Goal: Task Accomplishment & Management: Use online tool/utility

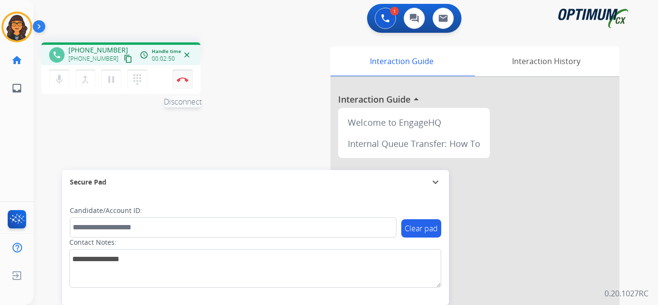
click at [181, 83] on button "Disconnect" at bounding box center [182, 79] width 20 height 20
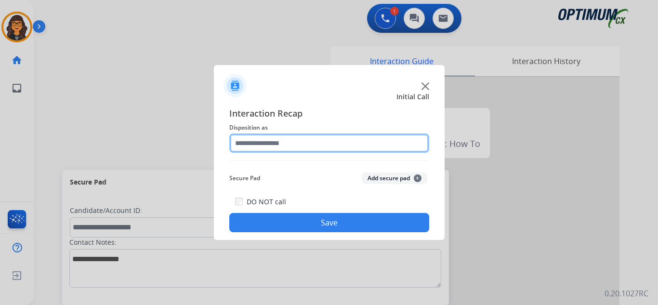
click at [266, 139] on input "text" at bounding box center [329, 142] width 200 height 19
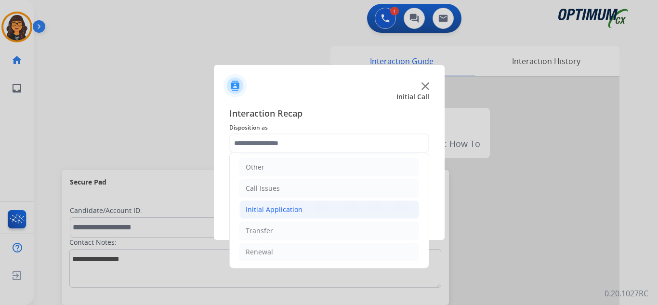
click at [292, 212] on div "Initial Application" at bounding box center [274, 210] width 57 height 10
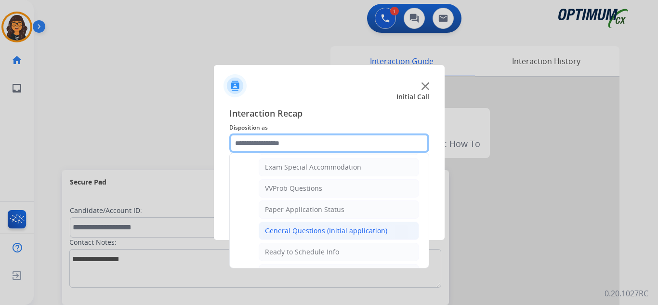
scroll to position [547, 0]
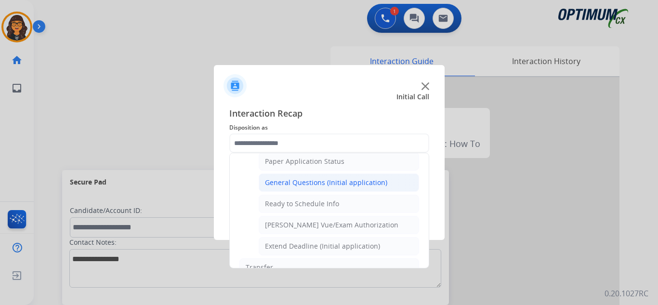
click at [314, 183] on div "General Questions (Initial application)" at bounding box center [326, 183] width 122 height 10
type input "**********"
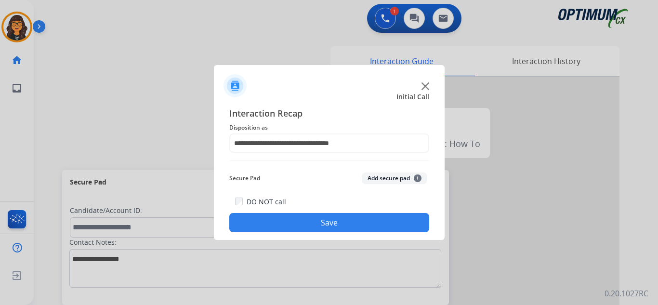
click at [316, 222] on button "Save" at bounding box center [329, 222] width 200 height 19
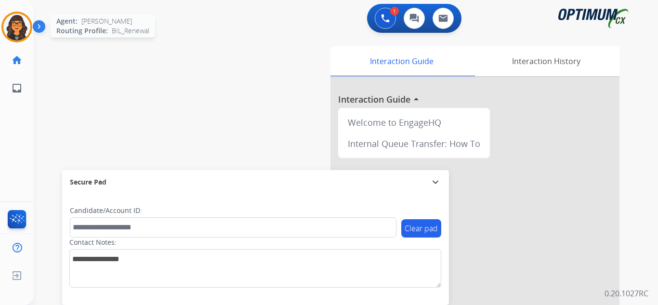
click at [14, 28] on img at bounding box center [16, 26] width 27 height 27
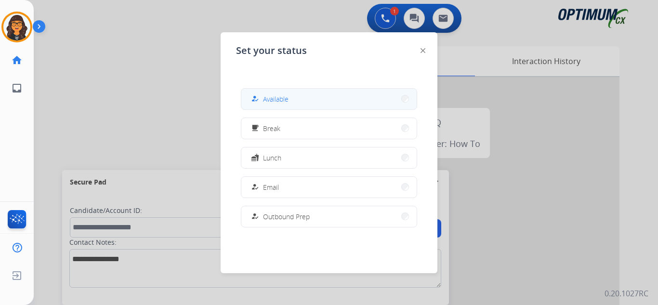
click at [274, 97] on span "Available" at bounding box center [276, 99] width 26 height 10
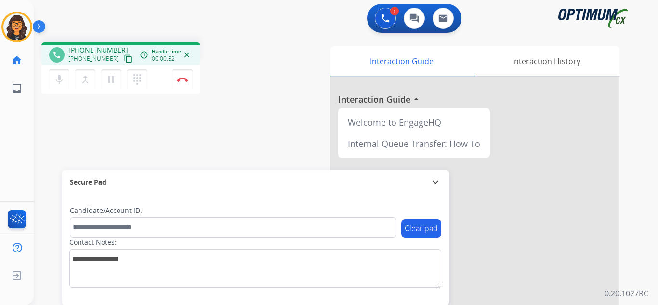
click at [124, 59] on mat-icon "content_copy" at bounding box center [128, 58] width 9 height 9
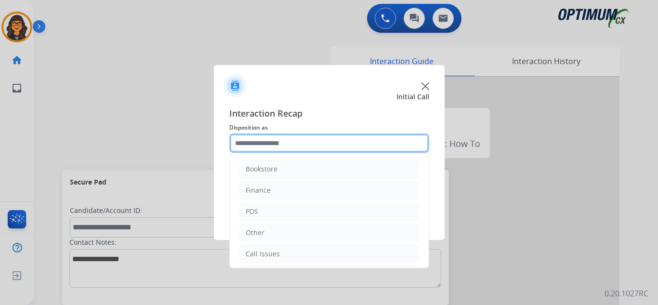
click at [270, 143] on input "text" at bounding box center [329, 142] width 200 height 19
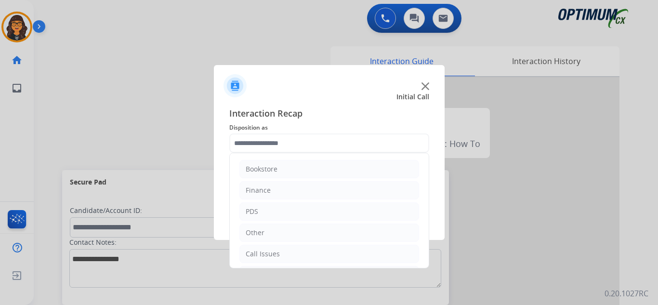
click at [424, 84] on img at bounding box center [425, 86] width 8 height 8
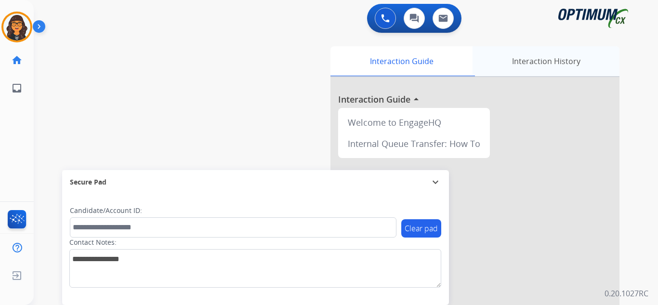
click at [552, 61] on div "Interaction History" at bounding box center [545, 61] width 147 height 30
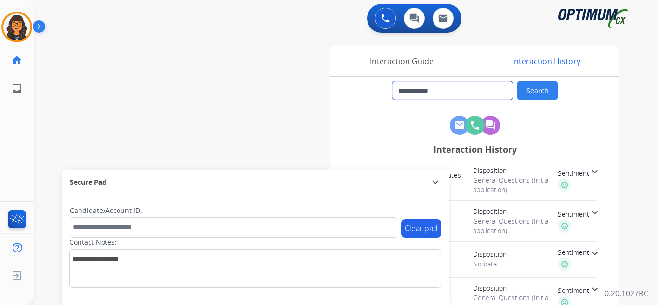
drag, startPoint x: 450, startPoint y: 88, endPoint x: 406, endPoint y: 89, distance: 43.8
click at [406, 89] on input "**********" at bounding box center [452, 90] width 121 height 18
click at [411, 59] on div "Interaction Guide" at bounding box center [401, 61] width 142 height 30
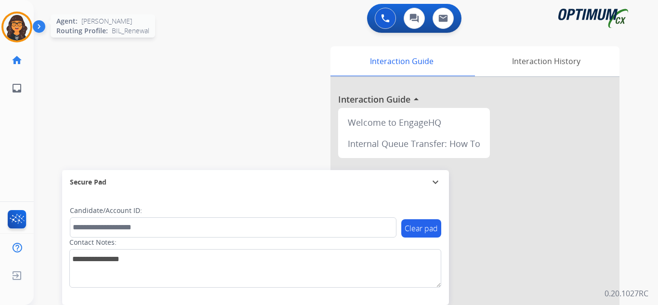
click at [19, 24] on img at bounding box center [16, 26] width 27 height 27
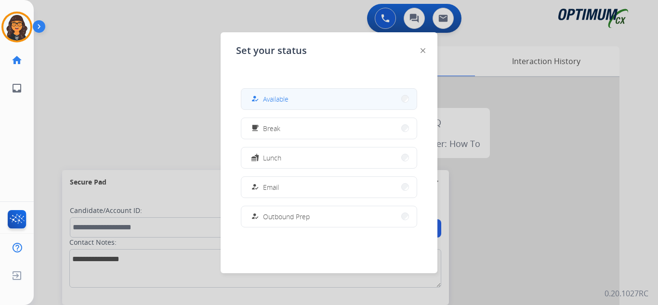
click at [271, 96] on span "Available" at bounding box center [276, 99] width 26 height 10
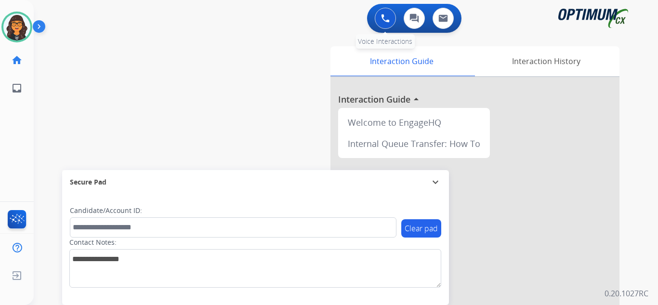
click at [384, 20] on img at bounding box center [385, 18] width 9 height 9
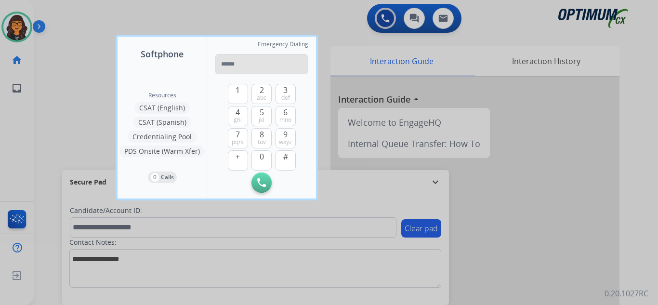
click at [234, 59] on input "tel" at bounding box center [261, 64] width 93 height 20
type input "**********"
click at [257, 182] on button "Initiate Call" at bounding box center [261, 182] width 20 height 20
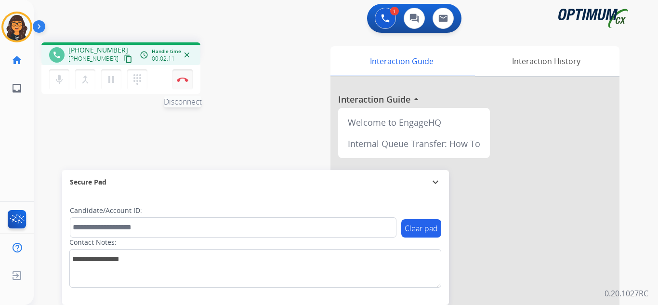
click at [183, 79] on img at bounding box center [183, 79] width 12 height 5
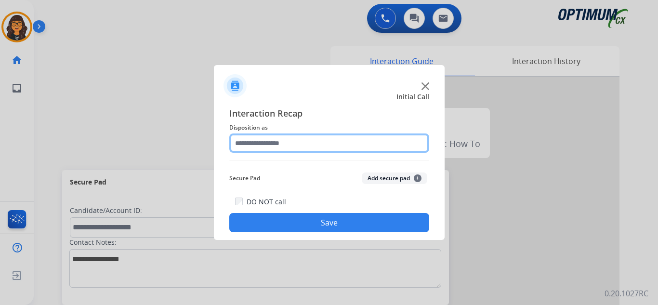
click at [248, 146] on input "text" at bounding box center [329, 142] width 200 height 19
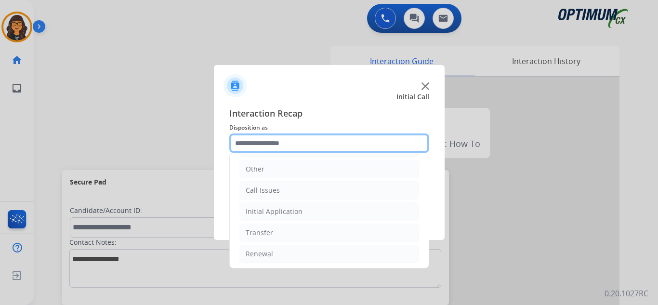
scroll to position [65, 0]
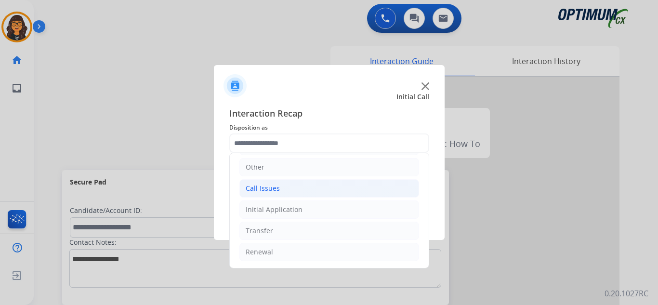
click at [270, 194] on li "Call Issues" at bounding box center [329, 188] width 180 height 18
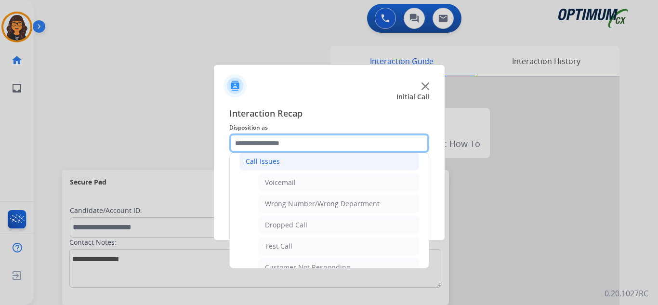
scroll to position [0, 0]
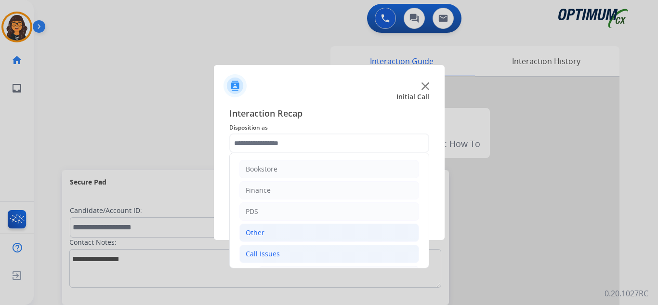
click at [252, 232] on div "Other" at bounding box center [255, 233] width 19 height 10
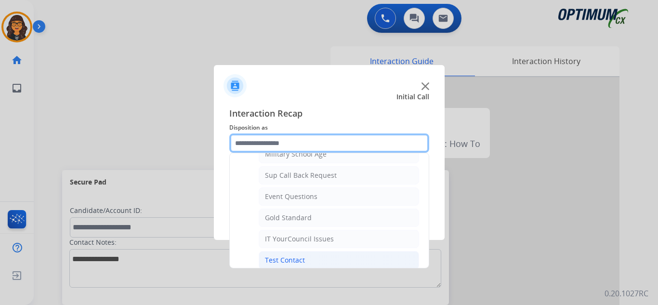
scroll to position [144, 0]
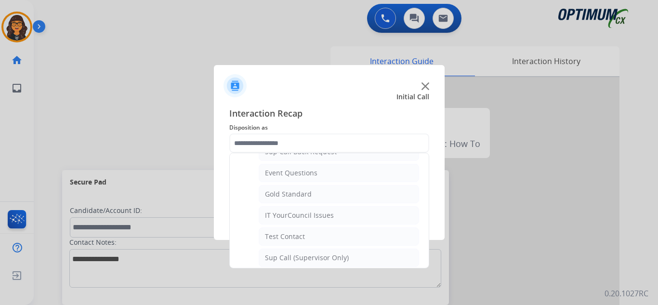
click at [290, 218] on div "IT YourCouncil Issues" at bounding box center [299, 215] width 69 height 10
type input "**********"
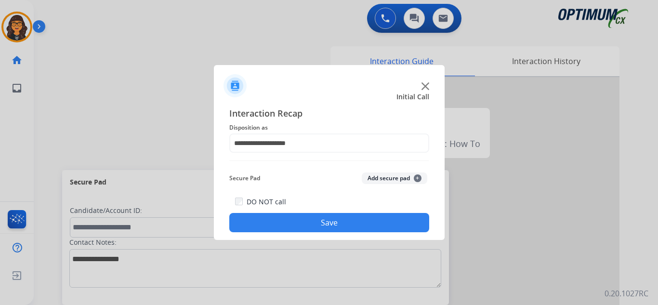
click at [305, 222] on button "Save" at bounding box center [329, 222] width 200 height 19
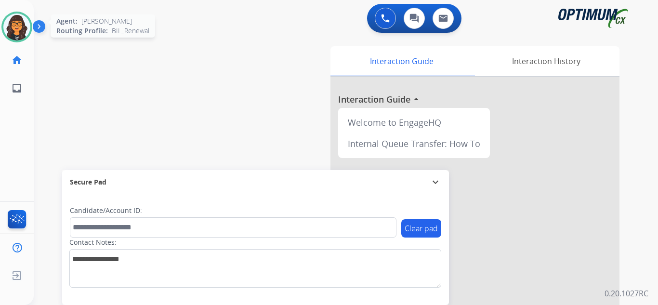
click at [9, 36] on img at bounding box center [16, 26] width 27 height 27
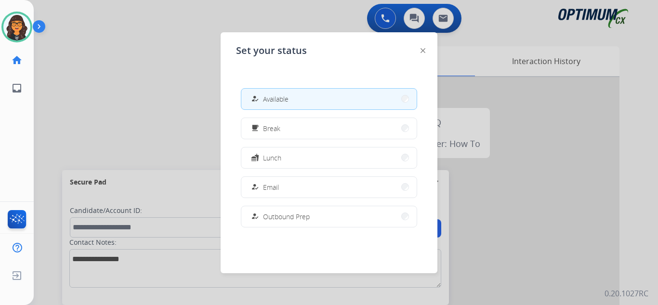
click at [291, 140] on div "how_to_reg Available free_breakfast Break fastfood Lunch how_to_reg Email how_t…" at bounding box center [329, 157] width 186 height 154
click at [290, 130] on button "free_breakfast Break" at bounding box center [328, 128] width 175 height 21
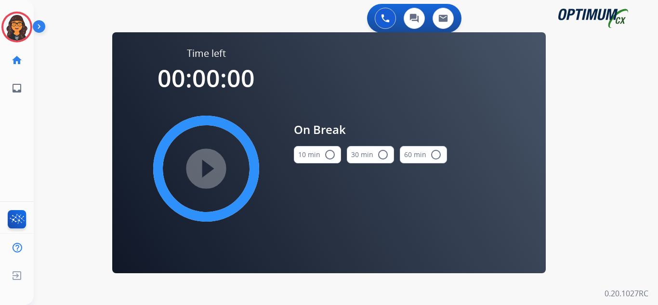
drag, startPoint x: 330, startPoint y: 162, endPoint x: 251, endPoint y: 172, distance: 79.6
click at [330, 162] on button "10 min radio_button_unchecked" at bounding box center [317, 154] width 47 height 17
click at [200, 174] on mat-icon "play_circle_filled" at bounding box center [206, 169] width 12 height 12
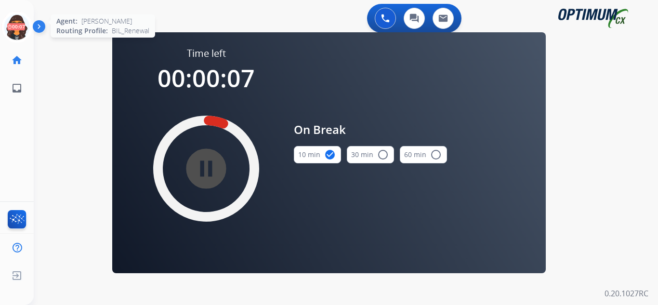
click at [14, 21] on icon at bounding box center [16, 27] width 31 height 31
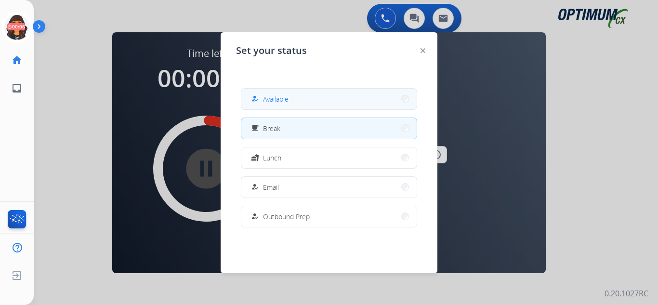
click at [266, 96] on span "Available" at bounding box center [276, 99] width 26 height 10
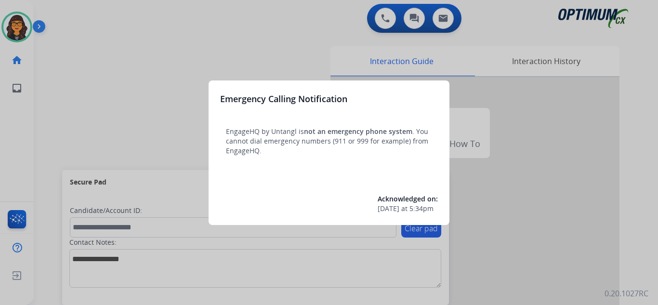
click at [61, 34] on div at bounding box center [329, 152] width 658 height 305
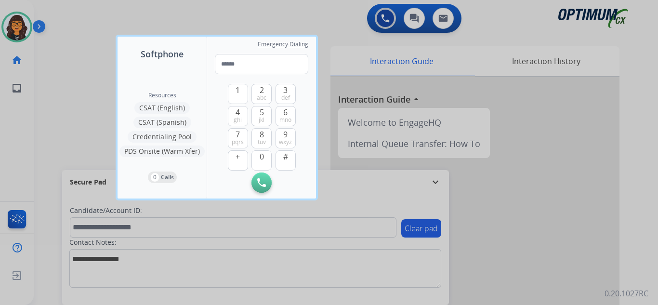
click at [61, 33] on div at bounding box center [329, 152] width 658 height 305
